Goal: Task Accomplishment & Management: Complete application form

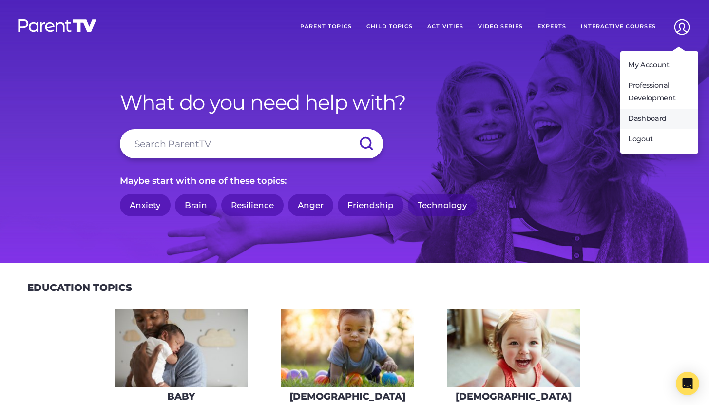
click at [657, 116] on link "Dashboard" at bounding box center [659, 119] width 78 height 20
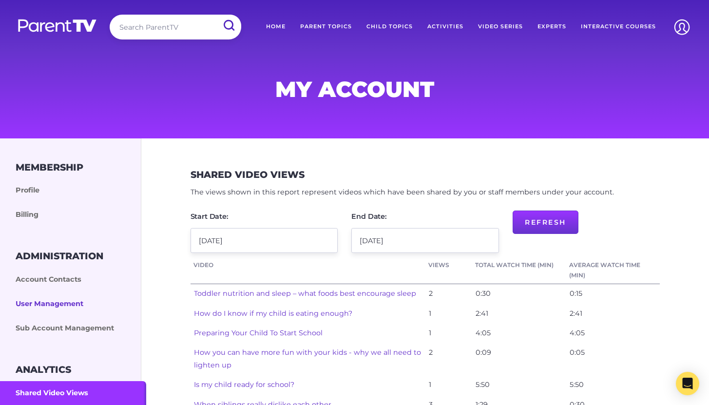
click at [40, 299] on link "User Management" at bounding box center [73, 304] width 146 height 24
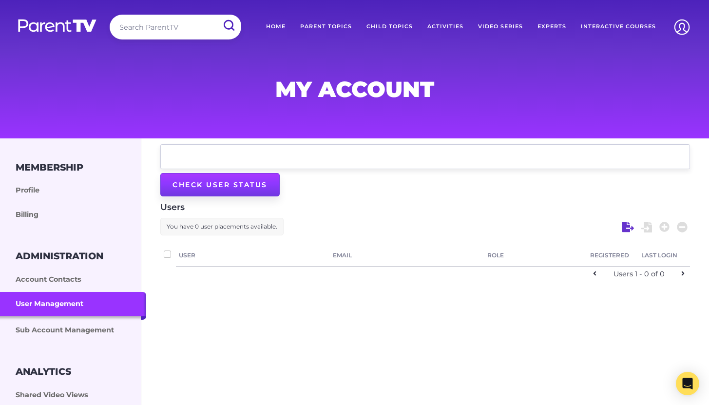
checkbox input "false"
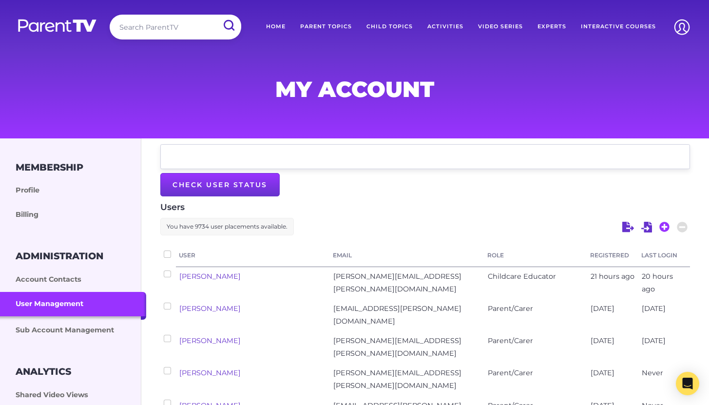
click at [663, 224] on icon at bounding box center [664, 227] width 10 height 10
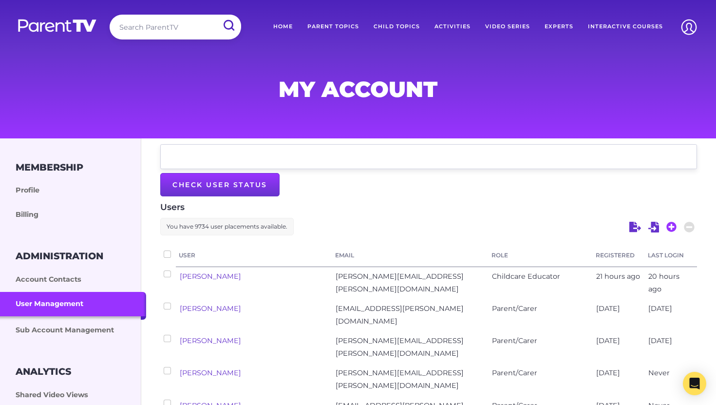
select select "enterprise_admin"
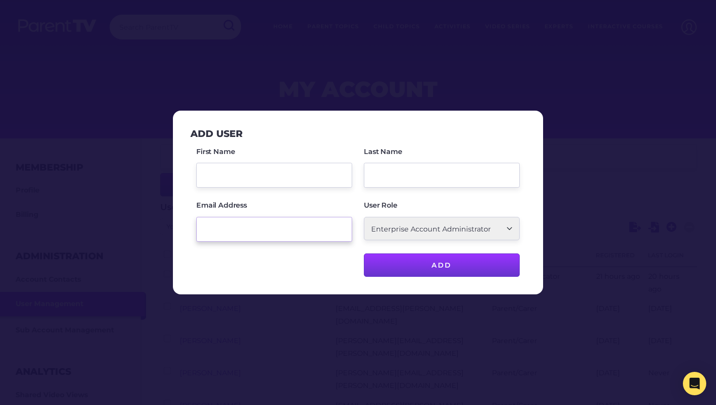
click at [206, 228] on input "Email Address" at bounding box center [274, 229] width 156 height 25
paste input "Ritchie"
type input "Ritchie"
drag, startPoint x: 236, startPoint y: 229, endPoint x: 189, endPoint y: 234, distance: 47.5
click at [189, 234] on div "Add User First Name Last Name Email Address Ritchie User Role School Account Ad…" at bounding box center [358, 202] width 355 height 168
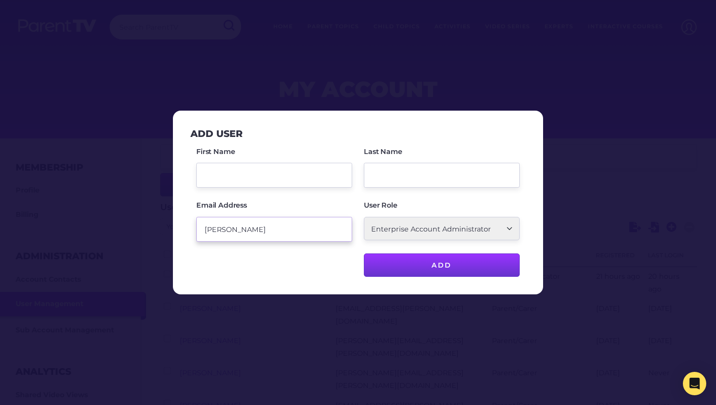
drag, startPoint x: 238, startPoint y: 232, endPoint x: 201, endPoint y: 228, distance: 37.2
click at [201, 228] on input "Ritchie" at bounding box center [274, 229] width 156 height 25
click at [397, 170] on input "Last Name" at bounding box center [442, 175] width 156 height 25
paste input "Ritchie"
type input "Ritchie"
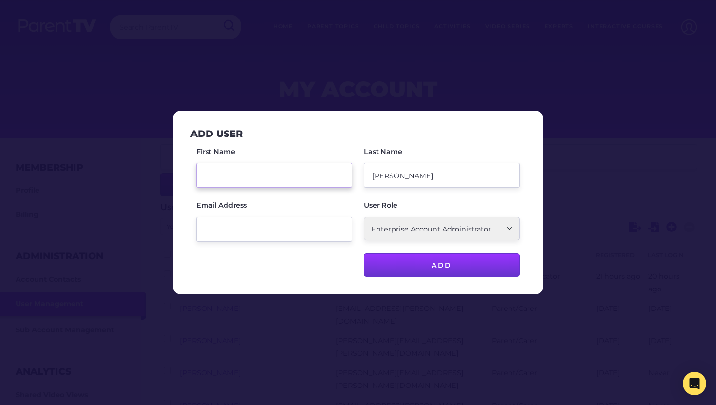
click at [267, 175] on input "First Name" at bounding box center [274, 175] width 156 height 25
type input "Mark"
click at [262, 235] on input "Email Address" at bounding box center [274, 229] width 156 height 25
paste input "mk@learnersengaged.com"
type input "mk@learnersengaged.com"
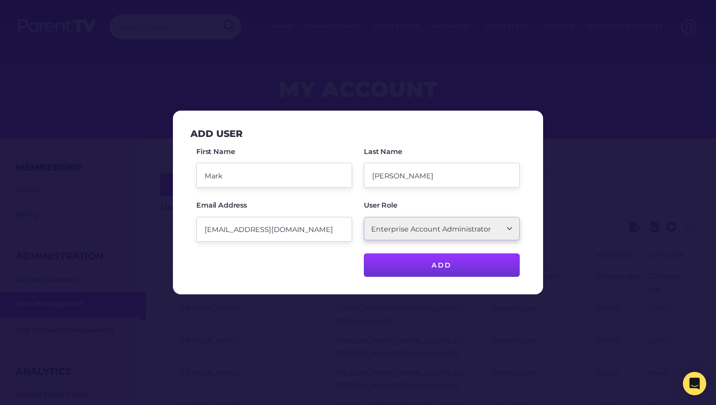
click at [423, 228] on select "School Account Admin School Teacher Parent/Carer Childcare Account Admin Childc…" at bounding box center [442, 228] width 156 height 23
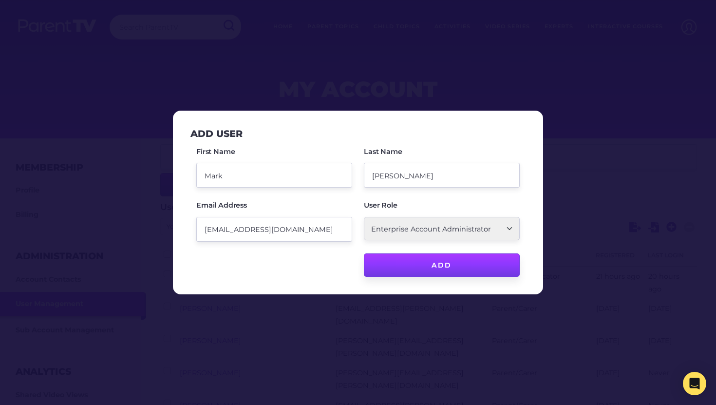
click at [428, 267] on input "Add" at bounding box center [442, 264] width 156 height 23
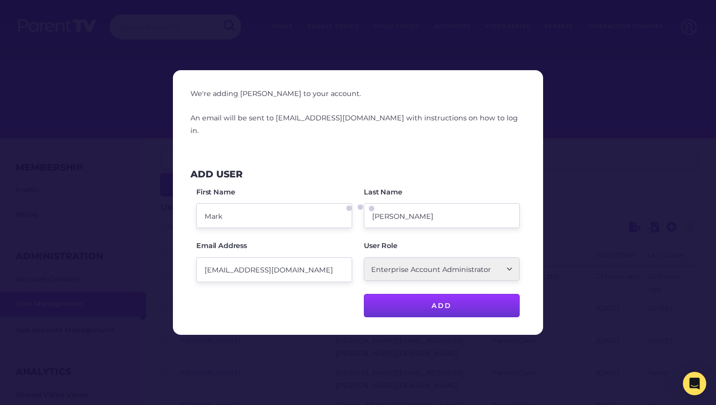
checkbox input "false"
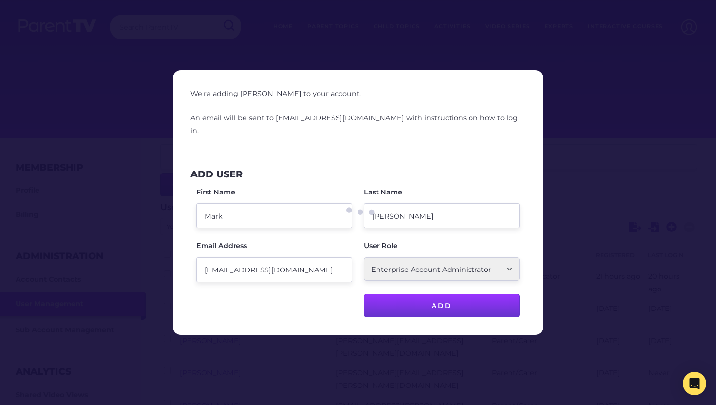
checkbox input "false"
